Goal: Task Accomplishment & Management: Manage account settings

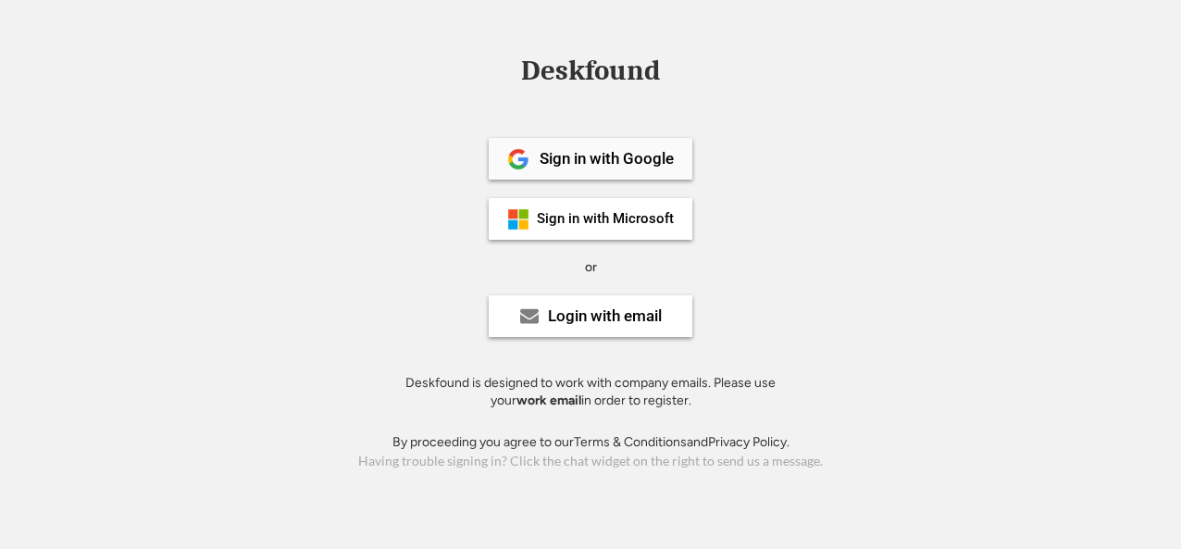
click at [644, 171] on div "Sign in with Google" at bounding box center [591, 159] width 204 height 42
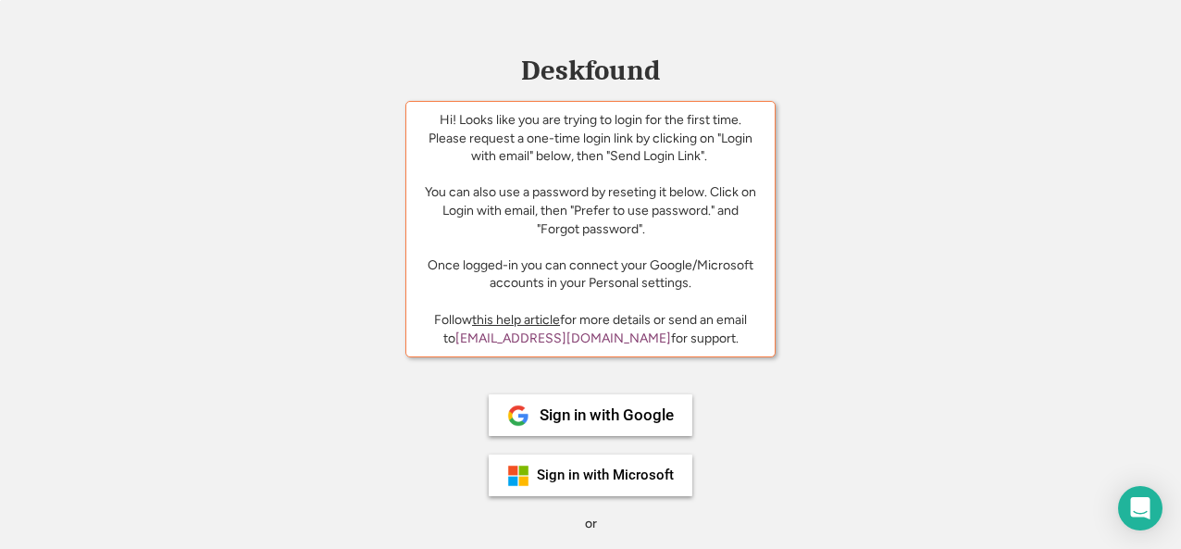
scroll to position [180, 0]
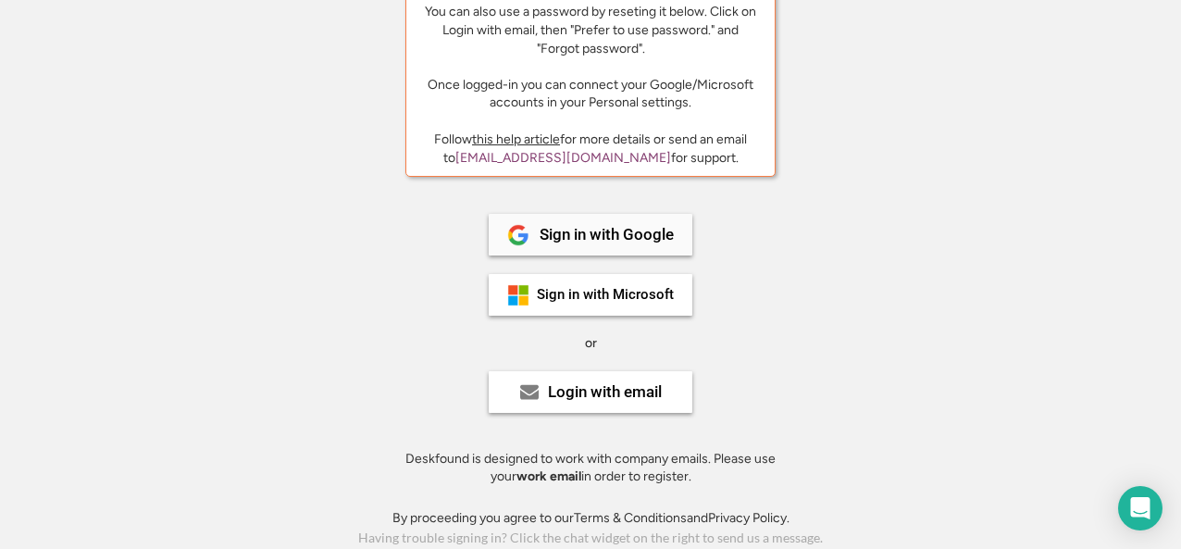
click at [590, 230] on div "Sign in with Google" at bounding box center [606, 235] width 134 height 16
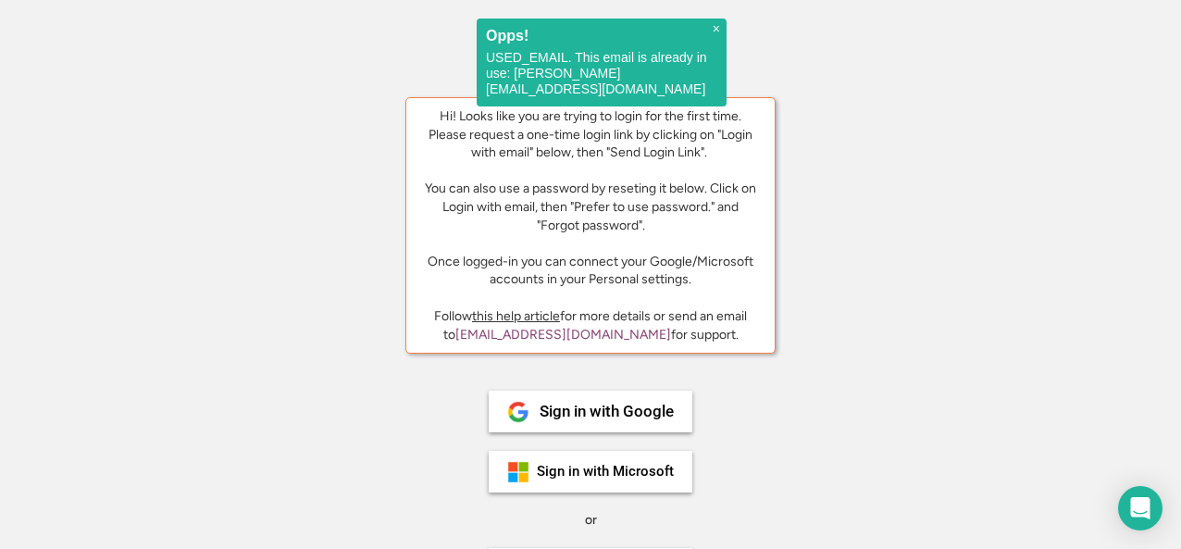
scroll to position [3, 0]
